Goal: Information Seeking & Learning: Learn about a topic

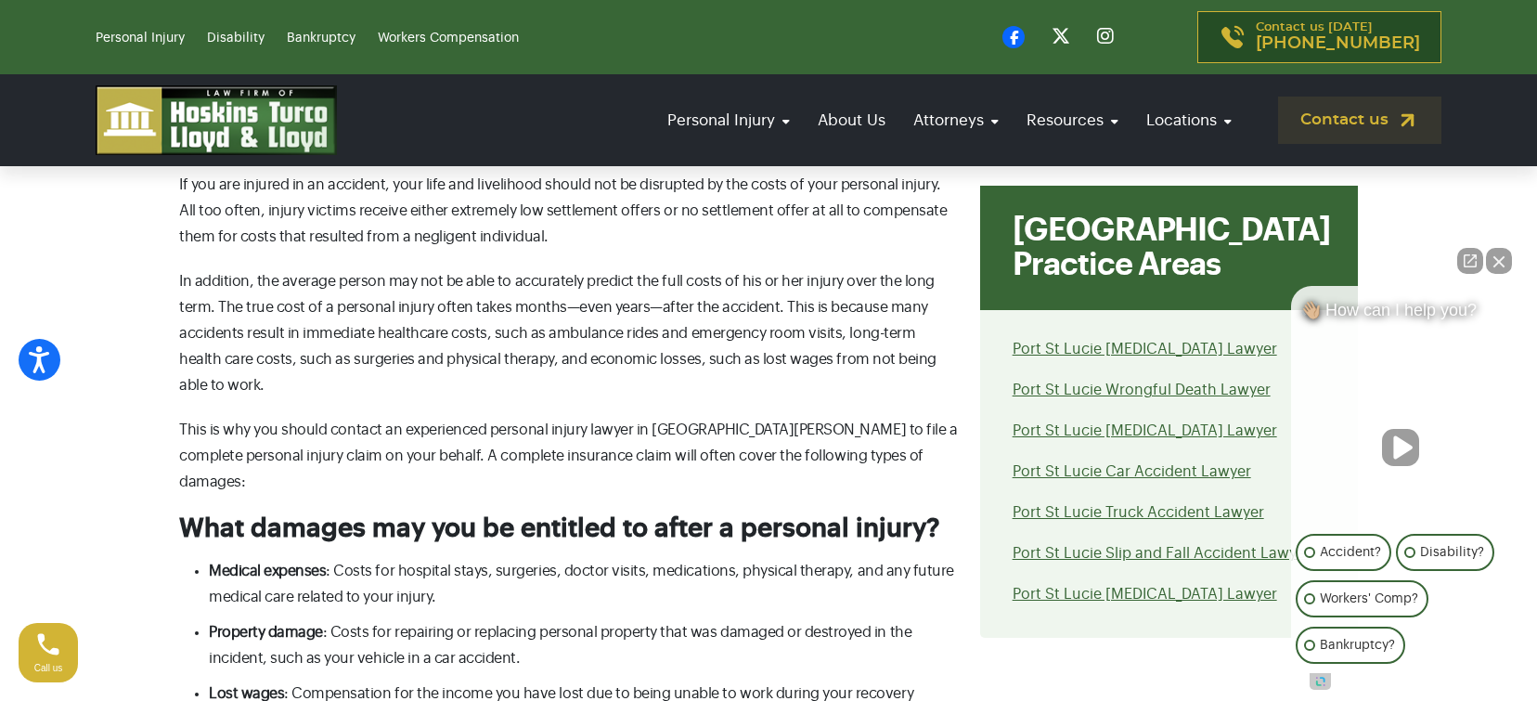
scroll to position [4919, 0]
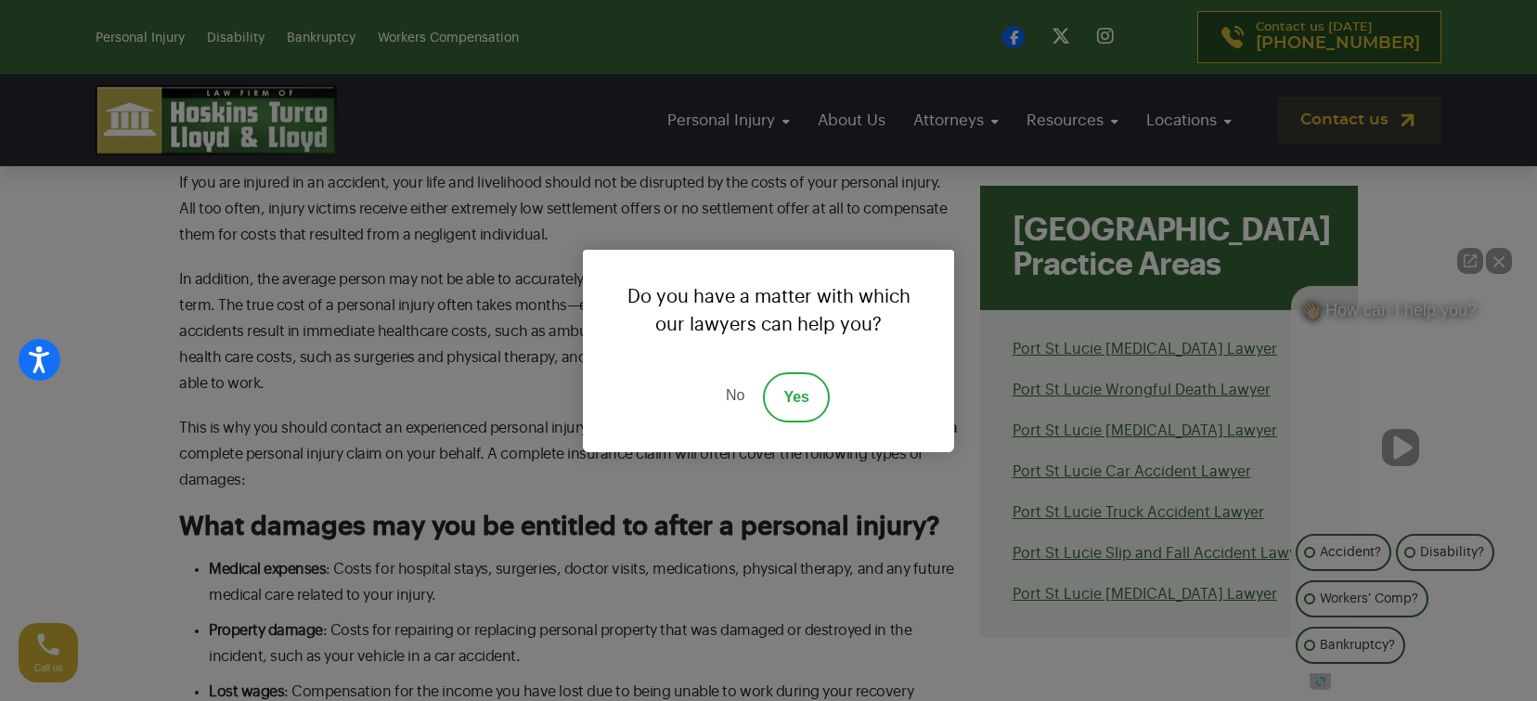
click at [52, 327] on div "Do you have a matter with which our lawyers can help you? No Yes" at bounding box center [768, 350] width 1537 height 701
click at [210, 373] on div "Do you have a matter with which our lawyers can help you? No Yes" at bounding box center [768, 350] width 1537 height 701
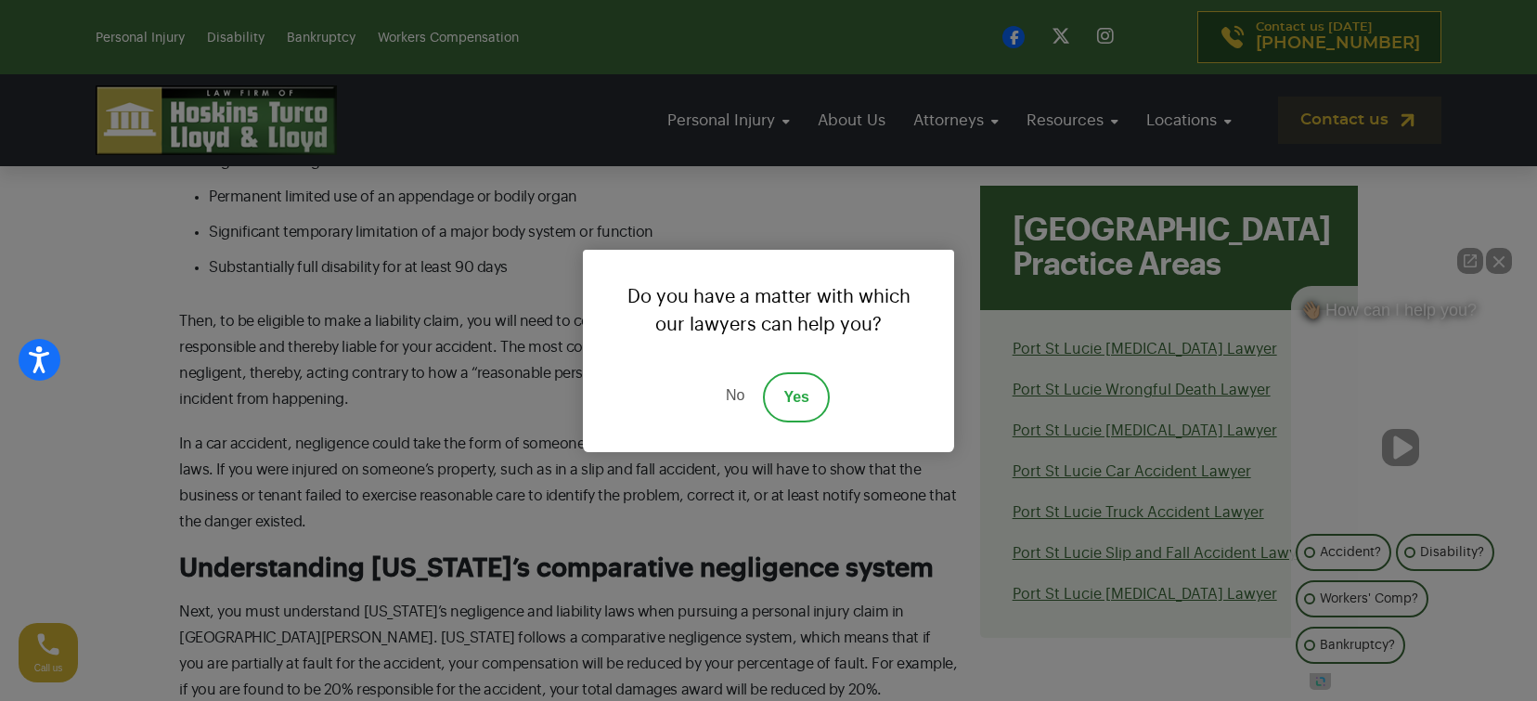
scroll to position [8538, 0]
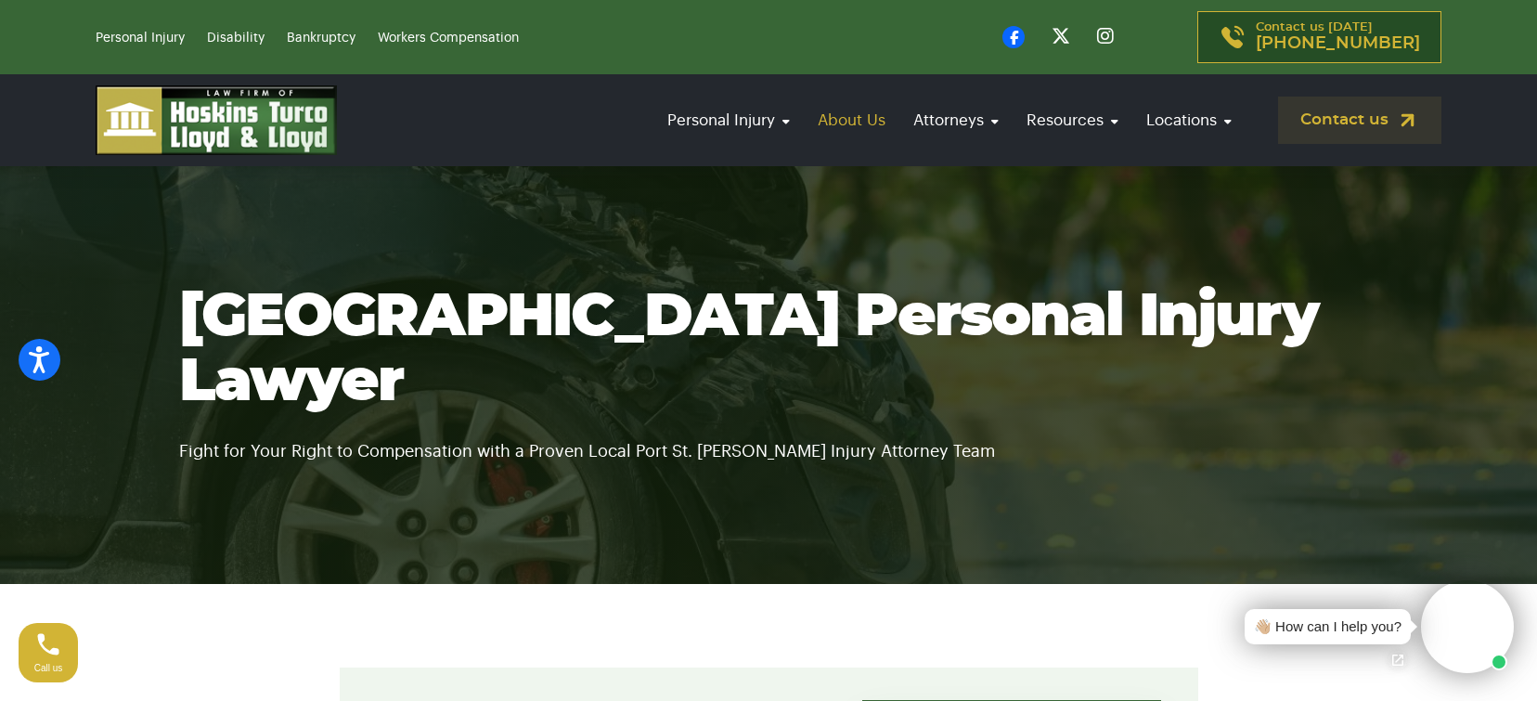
click at [831, 120] on link "About Us" at bounding box center [851, 120] width 86 height 53
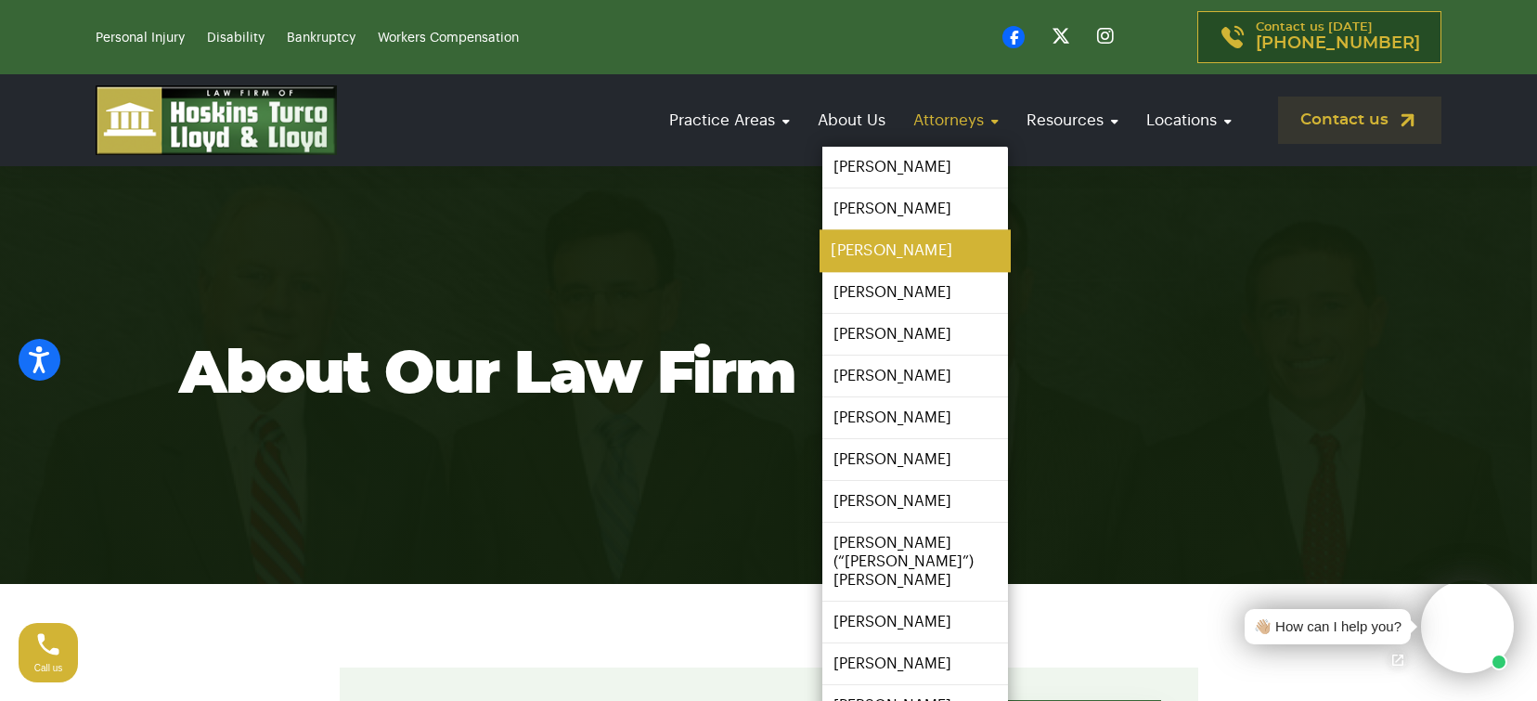
click at [884, 257] on link "[PERSON_NAME]" at bounding box center [915, 251] width 191 height 42
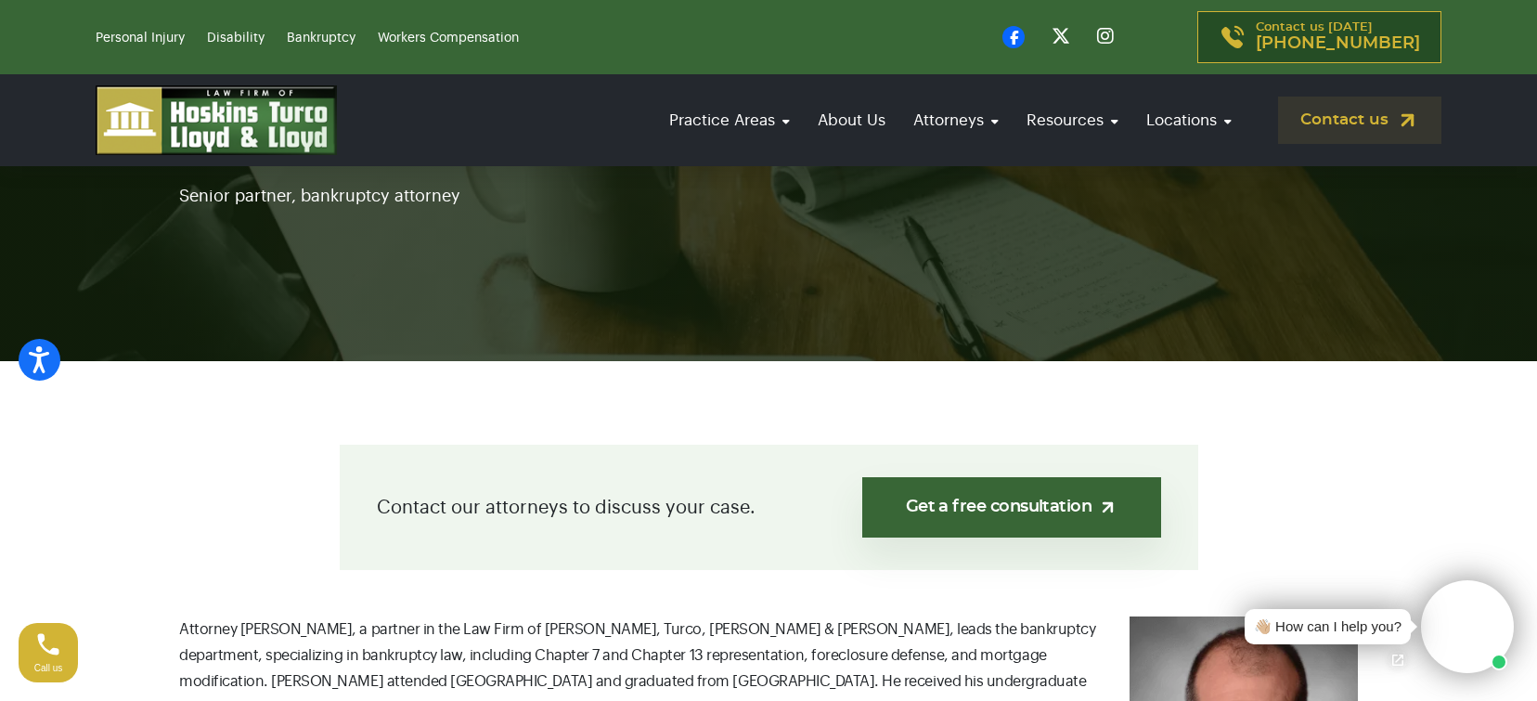
scroll to position [93, 0]
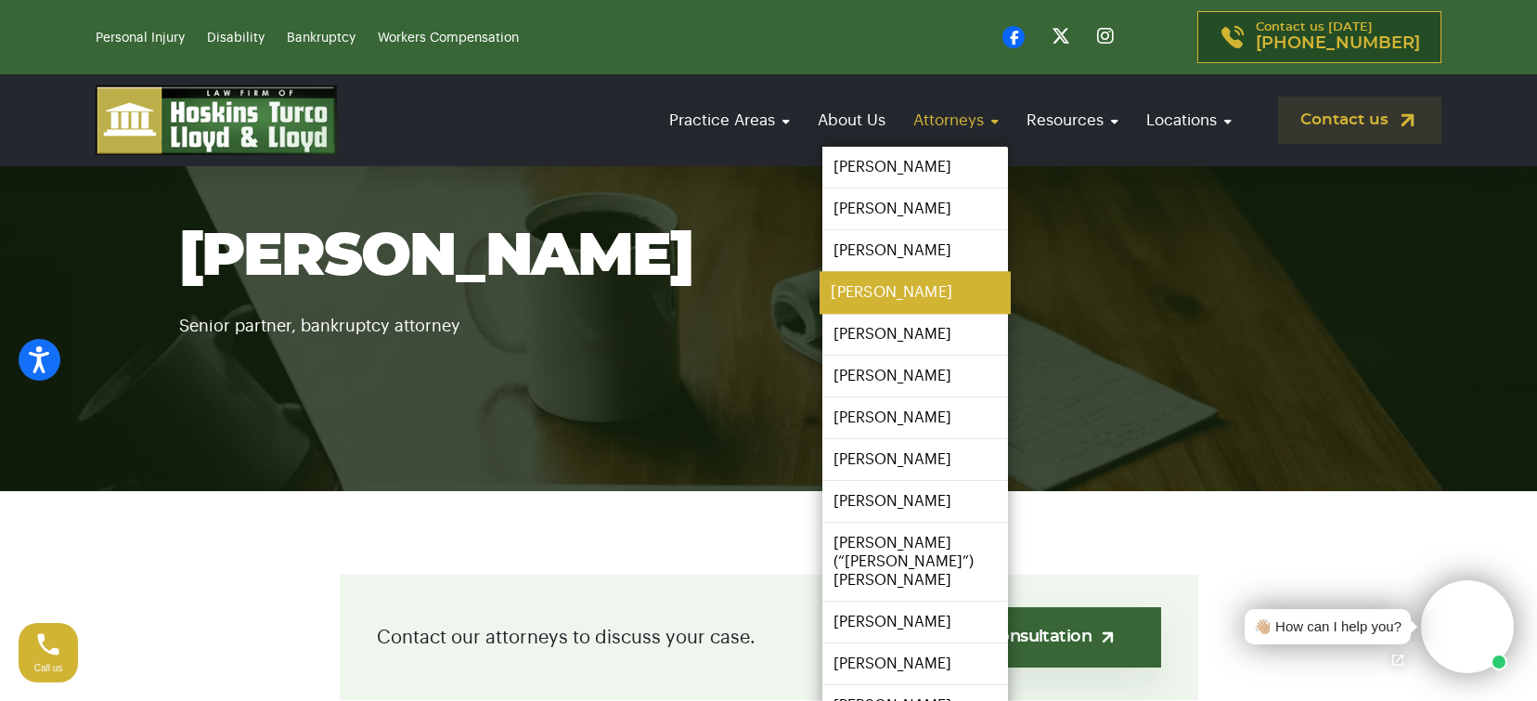
click at [858, 290] on link "[PERSON_NAME]" at bounding box center [915, 293] width 191 height 42
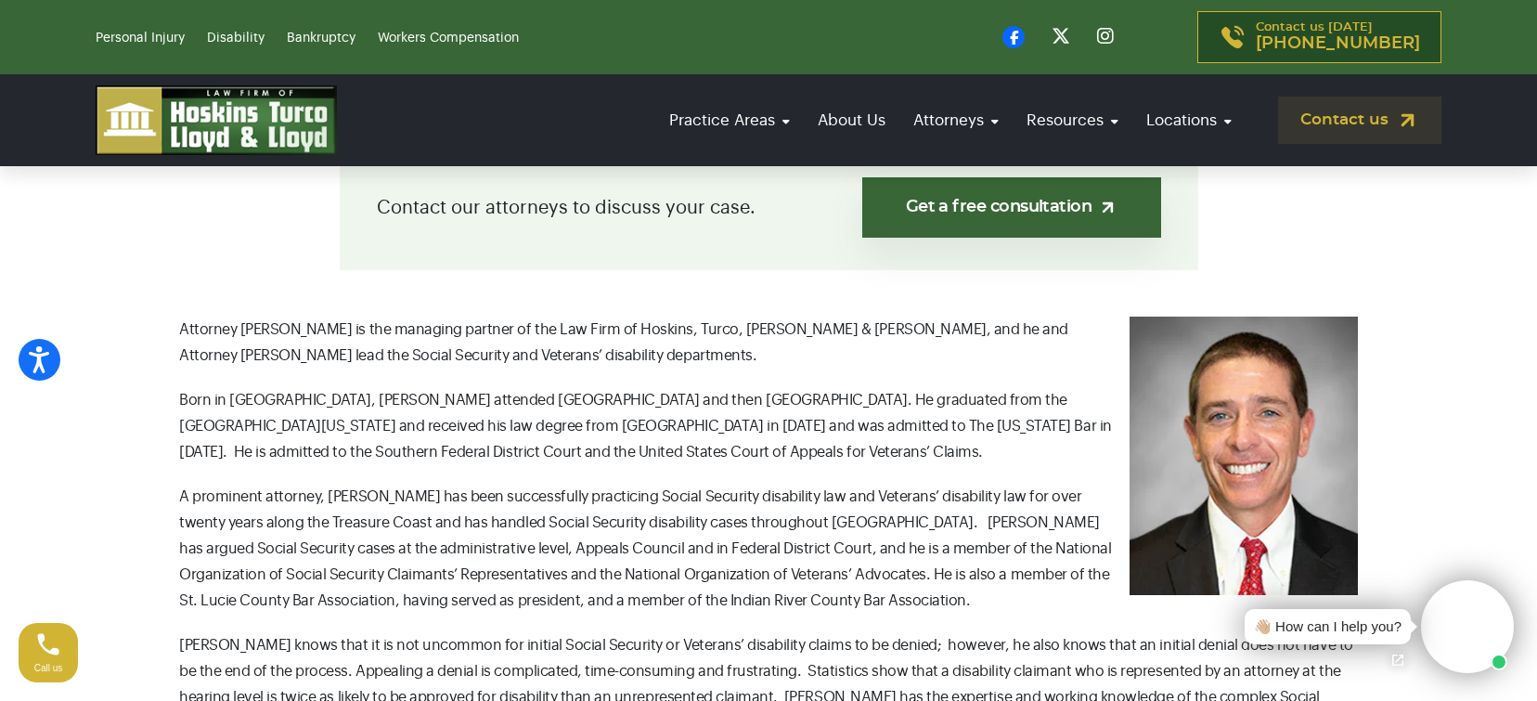
scroll to position [464, 0]
